Goal: Information Seeking & Learning: Learn about a topic

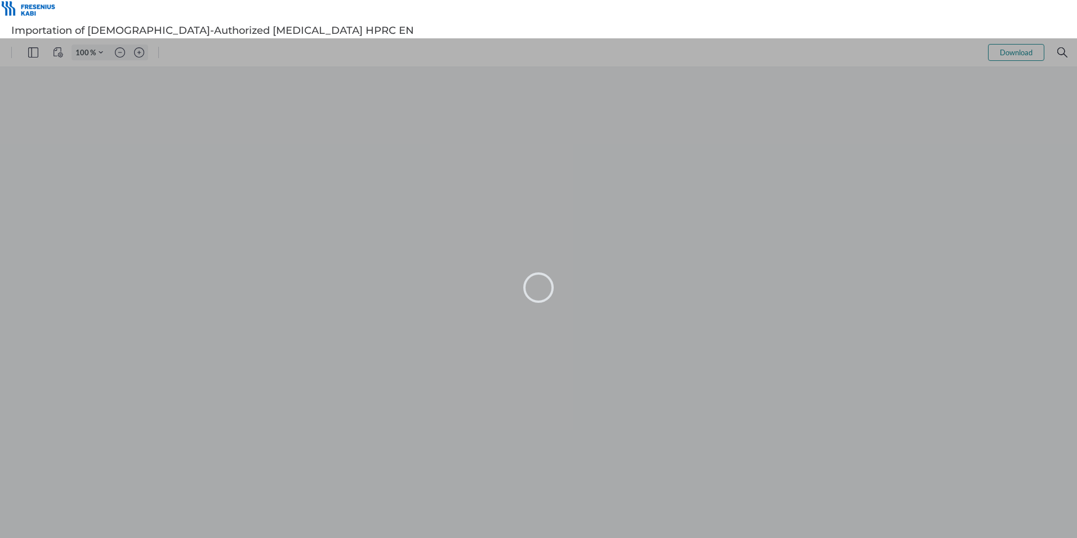
type input "105"
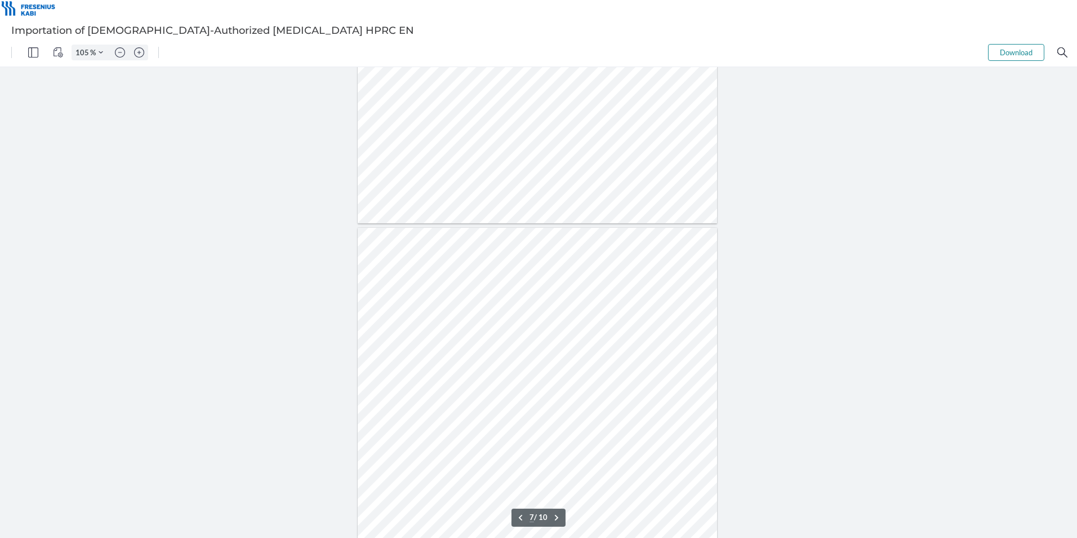
scroll to position [2724, 0]
type input "10"
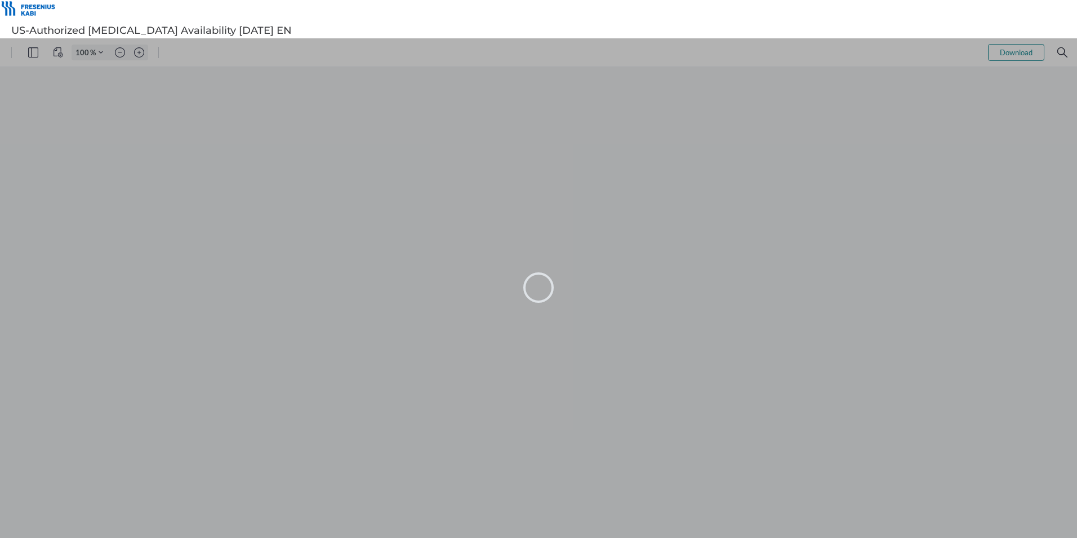
type input "105"
